Goal: Find specific page/section: Find specific page/section

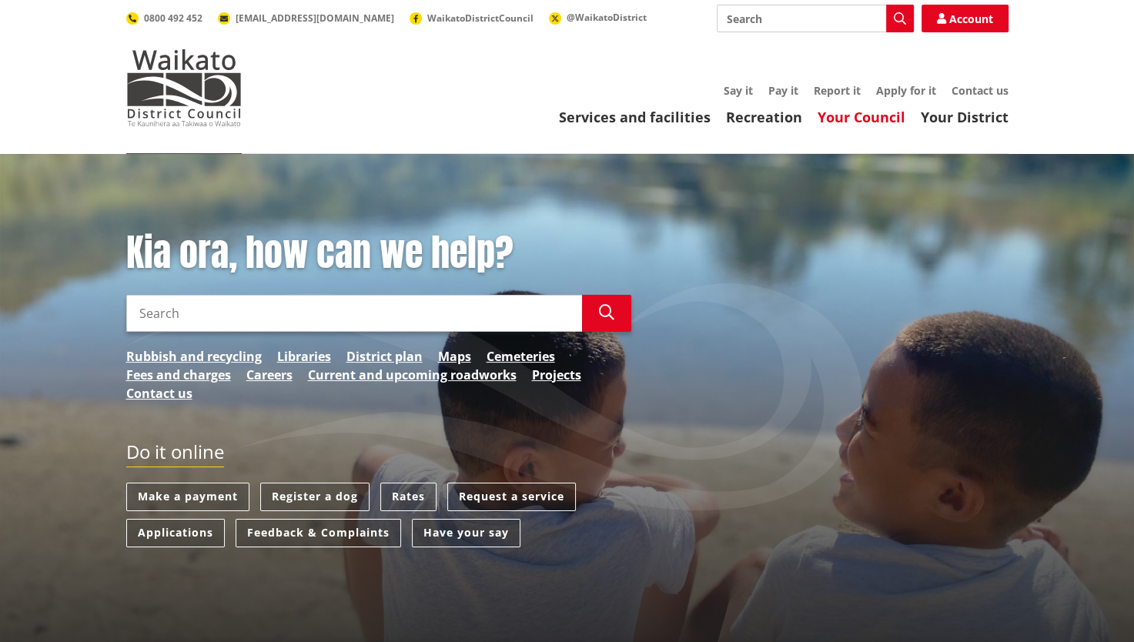
click at [878, 122] on link "Your Council" at bounding box center [862, 117] width 88 height 18
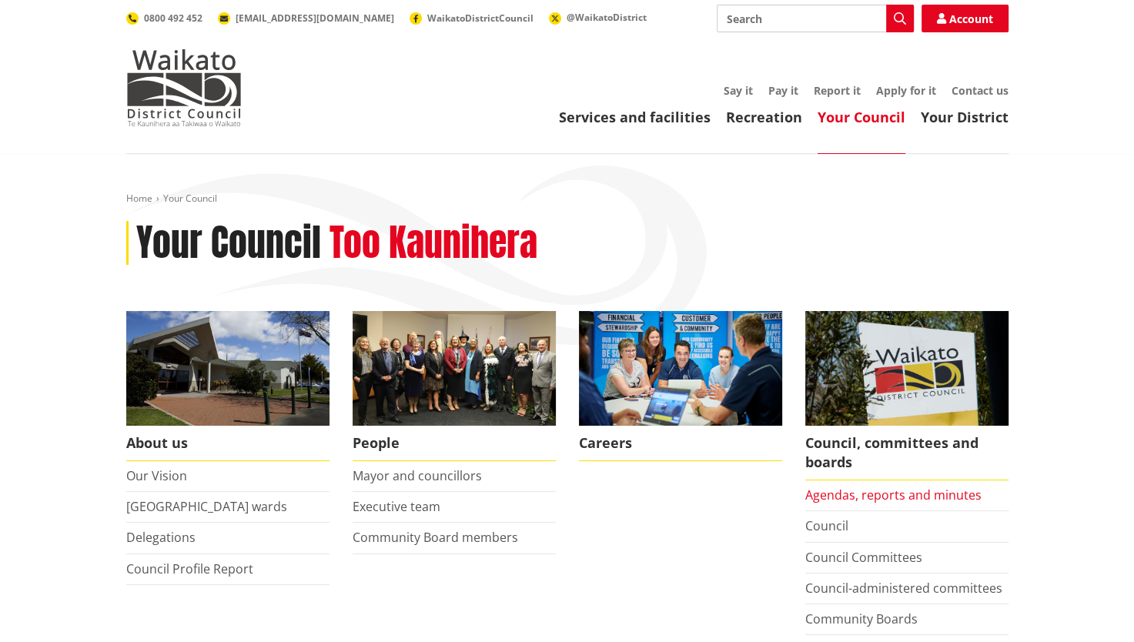
click at [850, 494] on link "Agendas, reports and minutes" at bounding box center [893, 495] width 176 height 17
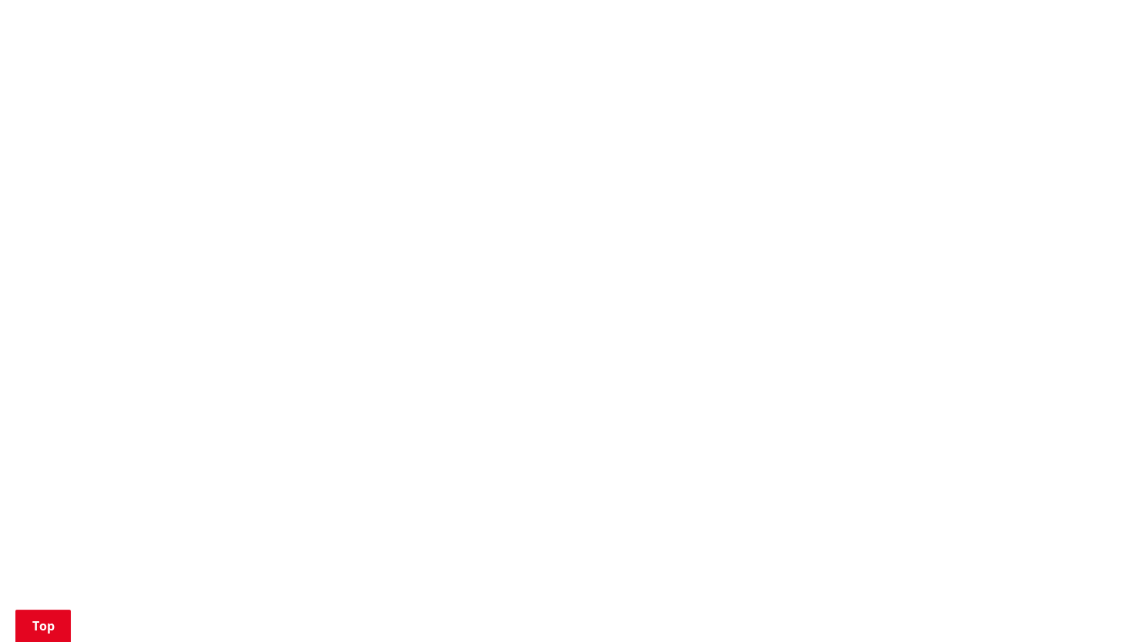
scroll to position [1232, 0]
